Goal: Information Seeking & Learning: Learn about a topic

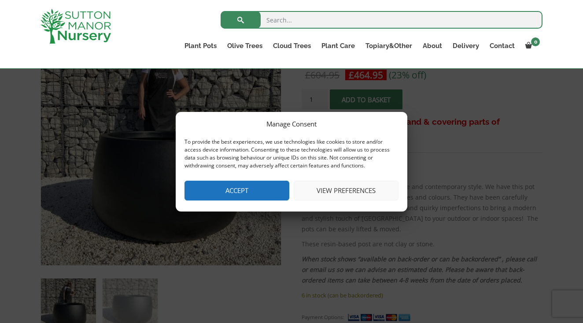
click at [249, 185] on button "Accept" at bounding box center [237, 191] width 105 height 20
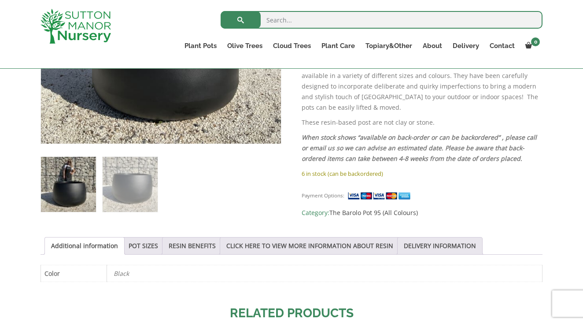
scroll to position [304, 0]
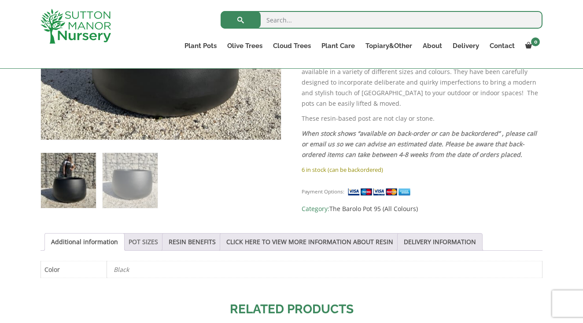
click at [150, 242] on link "POT SIZES" at bounding box center [144, 241] width 30 height 17
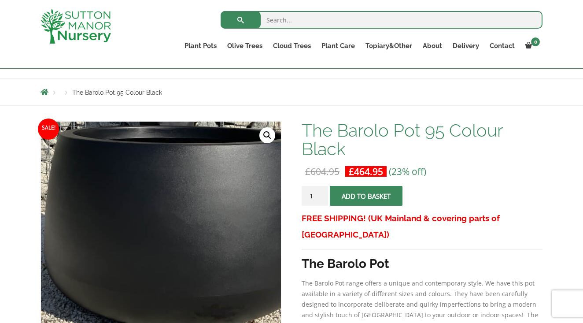
scroll to position [82, 0]
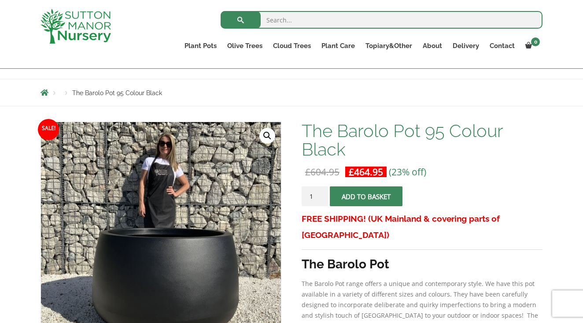
click at [265, 134] on link "🔍" at bounding box center [267, 136] width 16 height 16
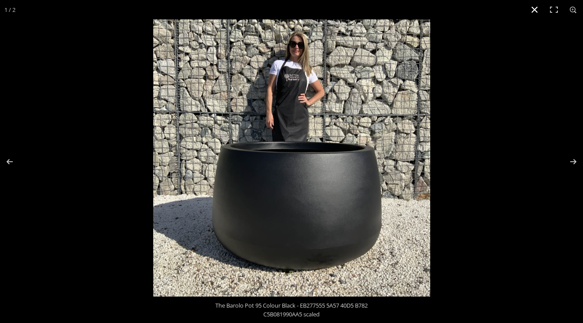
click at [537, 10] on button "Close (Esc)" at bounding box center [534, 9] width 19 height 19
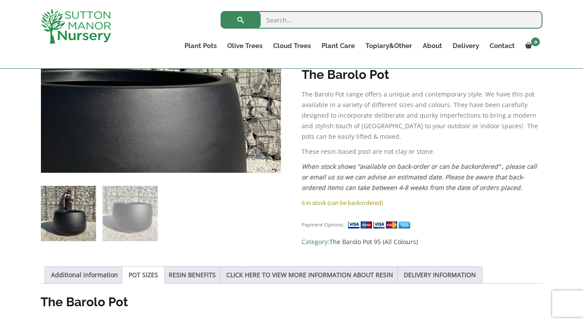
scroll to position [272, 0]
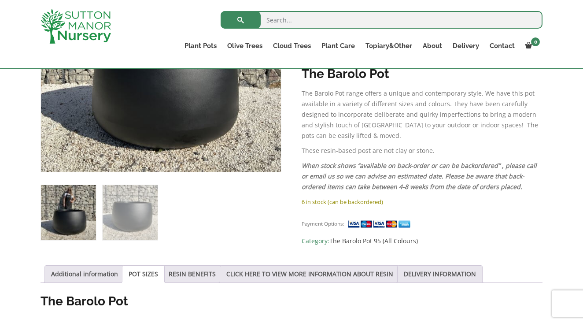
click at [142, 276] on link "POT SIZES" at bounding box center [144, 274] width 30 height 17
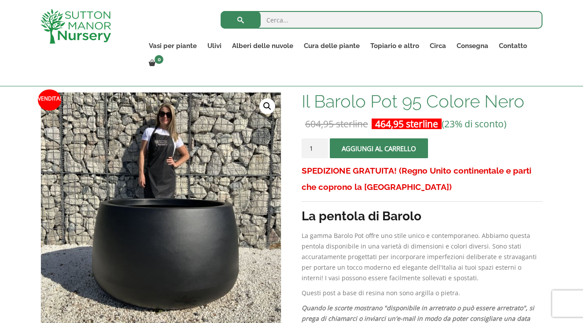
scroll to position [134, 0]
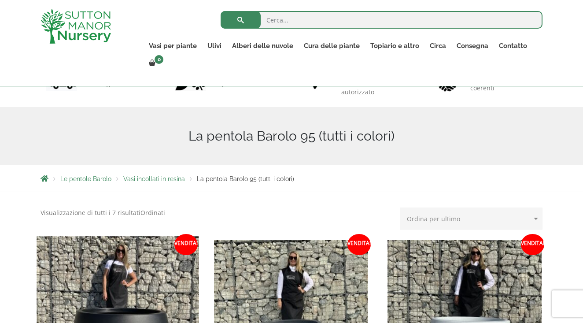
scroll to position [77, 0]
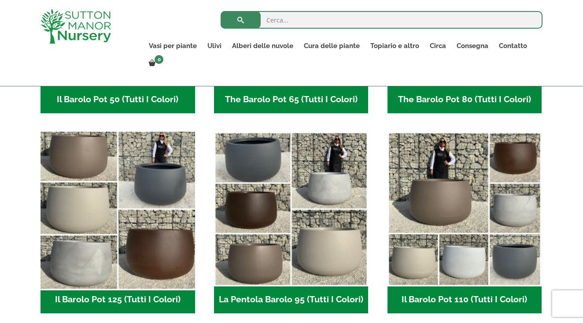
scroll to position [389, 0]
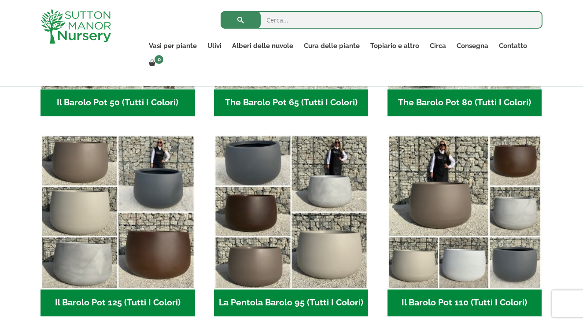
click at [411, 300] on h2 "Il Barolo Pot 110 (tutti i colori) (7)" at bounding box center [465, 302] width 155 height 27
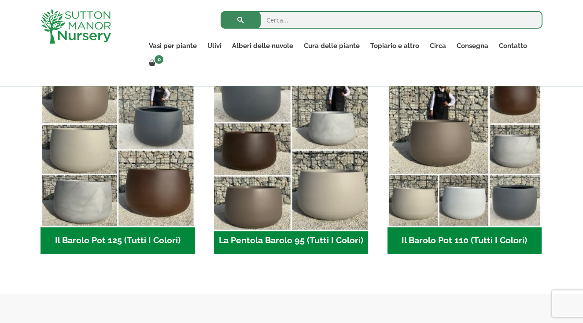
scroll to position [451, 0]
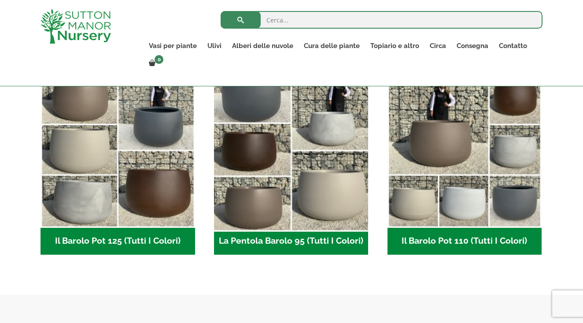
click at [291, 188] on img "Visita la categoria di prodotto The Barolo Pot 95 (Tutti i colori)" at bounding box center [291, 150] width 162 height 162
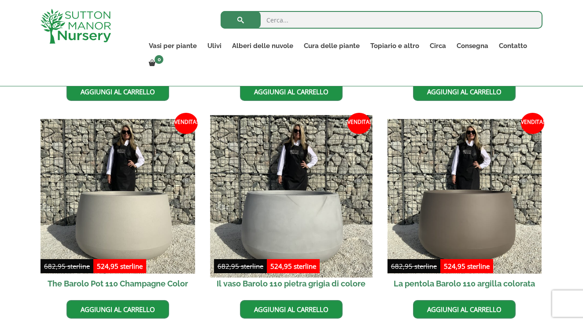
scroll to position [417, 0]
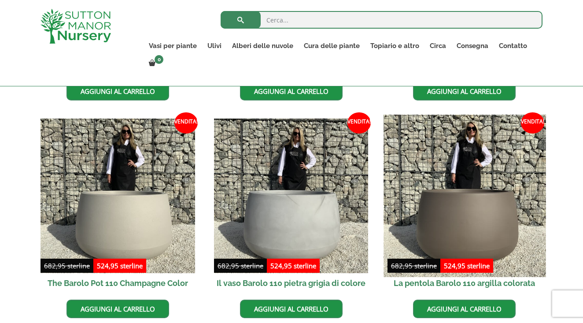
click at [435, 203] on img at bounding box center [465, 196] width 162 height 162
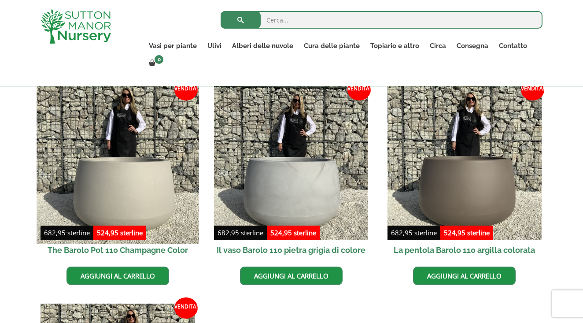
scroll to position [453, 0]
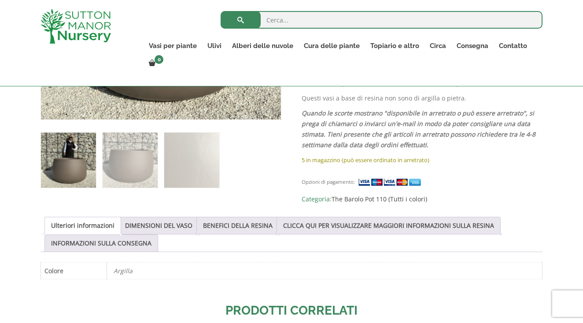
scroll to position [349, 0]
click at [173, 223] on link "DIMENSIONI DEL VASO" at bounding box center [158, 225] width 67 height 17
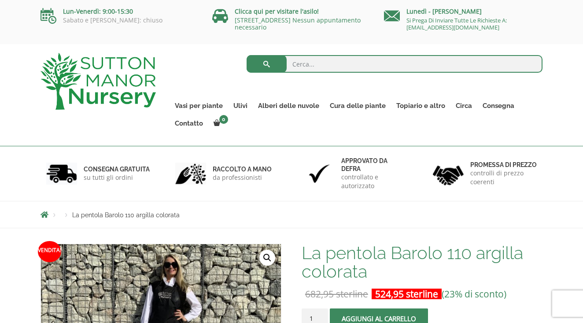
scroll to position [0, 0]
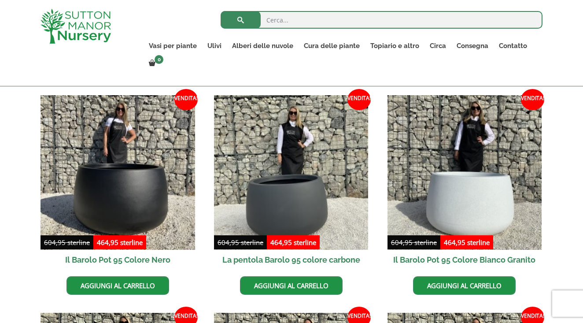
scroll to position [318, 0]
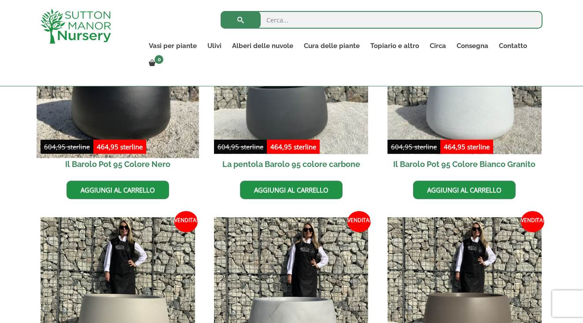
click at [105, 116] on img at bounding box center [118, 77] width 162 height 162
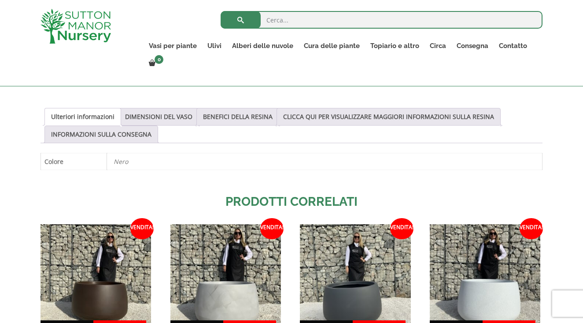
scroll to position [452, 0]
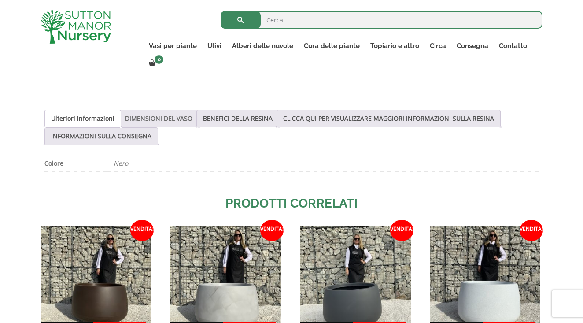
click at [149, 124] on link "DIMENSIONI DEL VASO" at bounding box center [158, 118] width 67 height 17
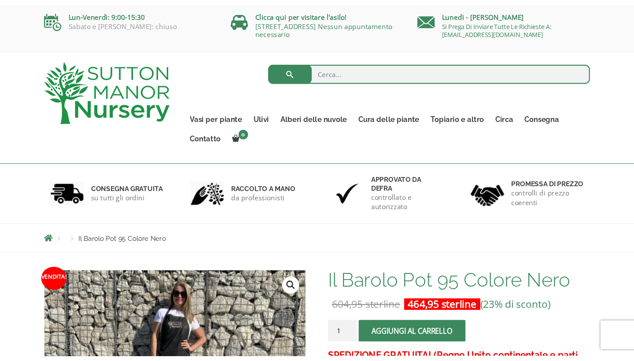
scroll to position [0, 0]
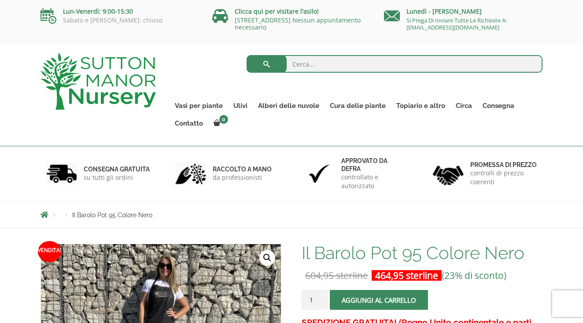
click at [52, 129] on div "Search for: Vasi per piante Resin Bonded Pots The Amalfi Pots The Milan Pots Th…" at bounding box center [291, 95] width 583 height 102
click at [260, 1] on div "Clicca qui per visitare l'asilo! Dartford Road, DA4 9HZ Nessun appuntamento nec…" at bounding box center [292, 17] width 172 height 35
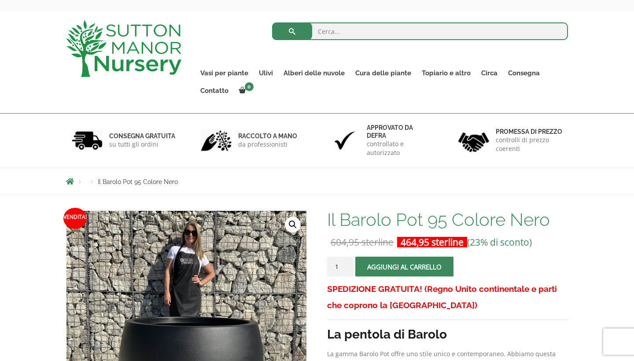
scroll to position [25, 0]
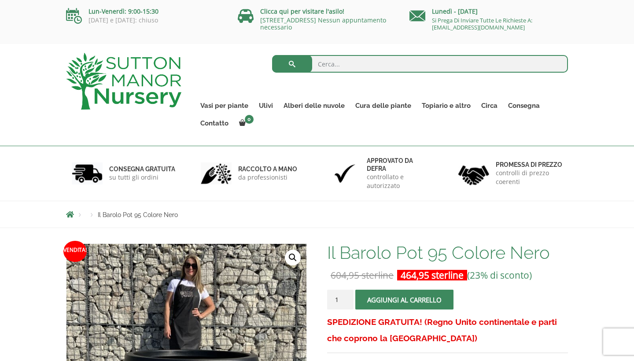
scroll to position [25, 0]
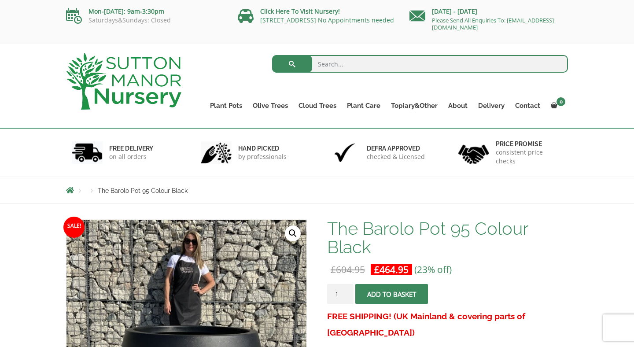
scroll to position [25, 0]
